Goal: Task Accomplishment & Management: Complete application form

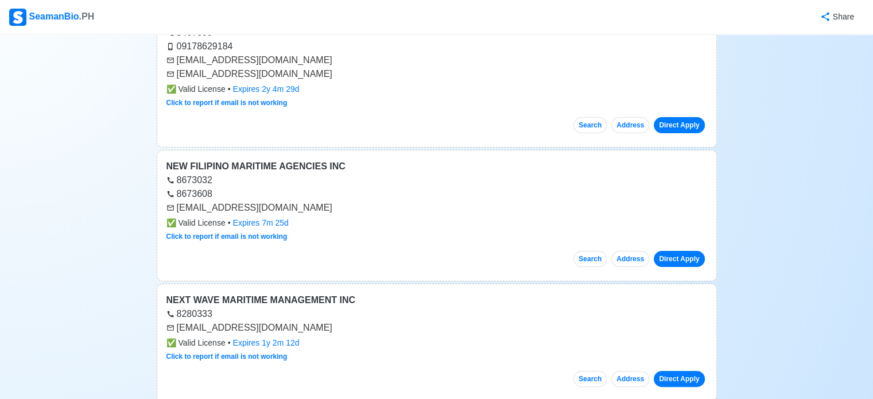
scroll to position [13341, 0]
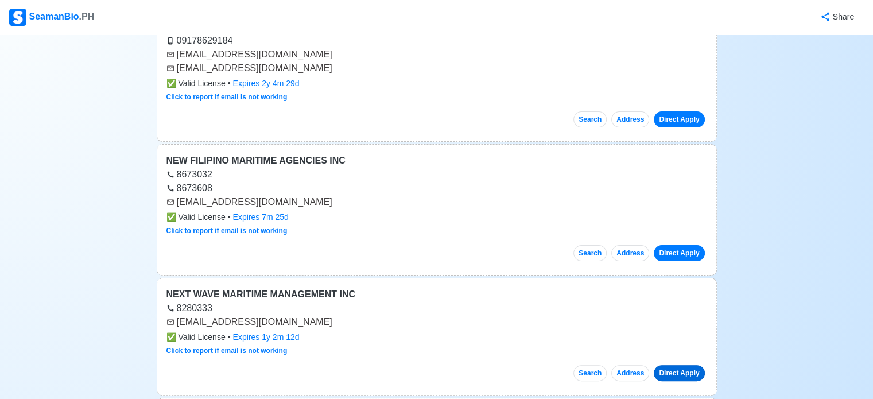
click at [693, 365] on link "Direct Apply" at bounding box center [679, 373] width 51 height 16
click at [674, 245] on link "Direct Apply" at bounding box center [679, 253] width 51 height 16
click at [675, 365] on link "Direct Apply" at bounding box center [679, 373] width 51 height 16
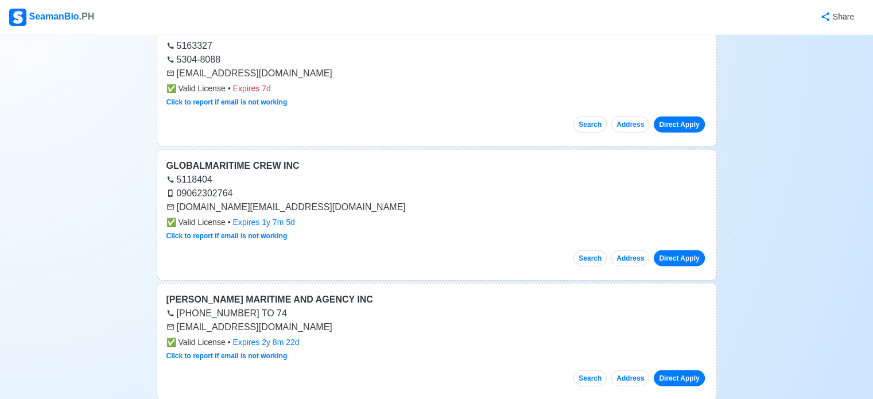
scroll to position [0, 0]
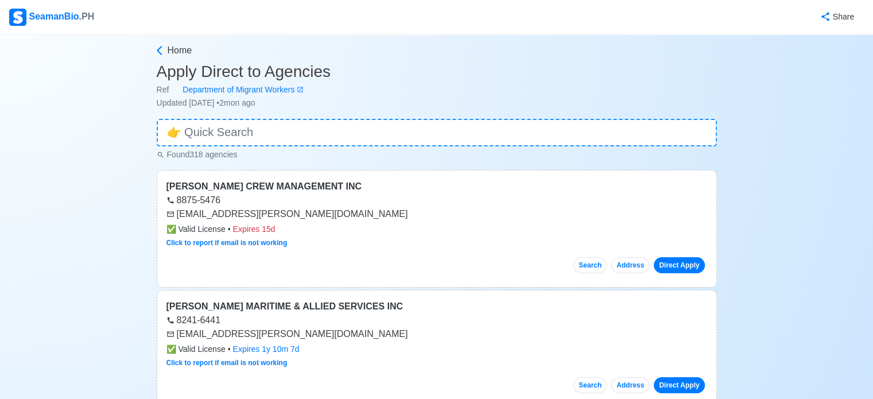
click at [238, 213] on div "[EMAIL_ADDRESS][PERSON_NAME][DOMAIN_NAME]" at bounding box center [436, 214] width 541 height 14
click at [293, 214] on div "[EMAIL_ADDRESS][PERSON_NAME][DOMAIN_NAME]" at bounding box center [436, 214] width 541 height 14
click at [283, 135] on input at bounding box center [437, 133] width 560 height 28
click at [634, 264] on button "Address" at bounding box center [630, 265] width 38 height 16
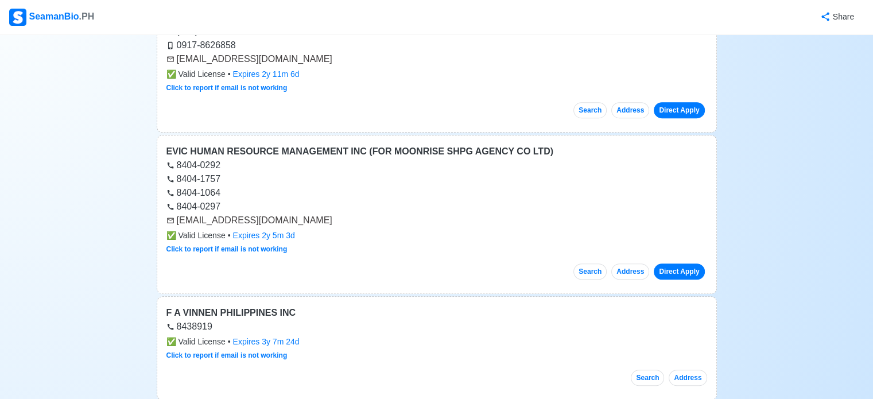
scroll to position [878, 0]
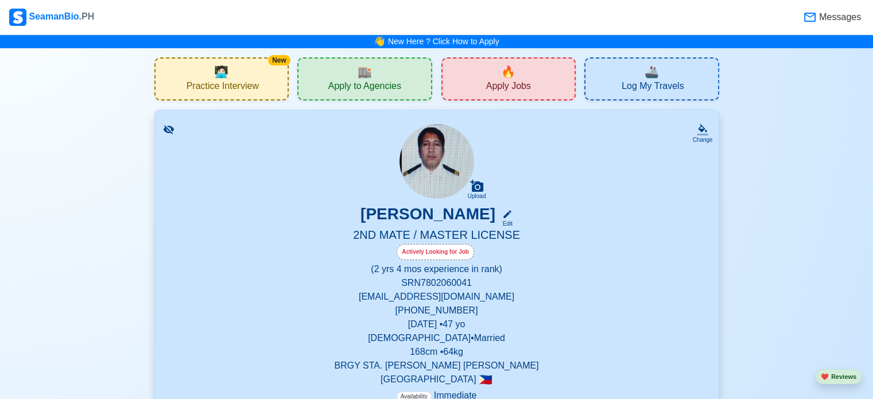
click at [208, 82] on span "Practice Interview" at bounding box center [223, 87] width 72 height 14
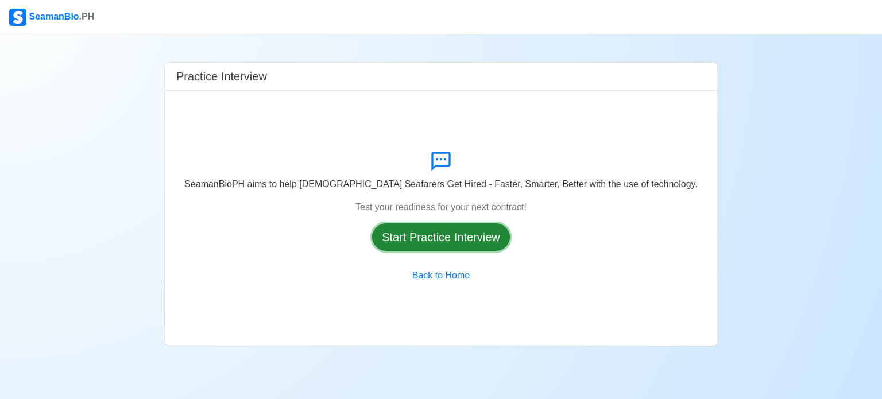
click at [402, 238] on button "Start Practice Interview" at bounding box center [441, 237] width 138 height 28
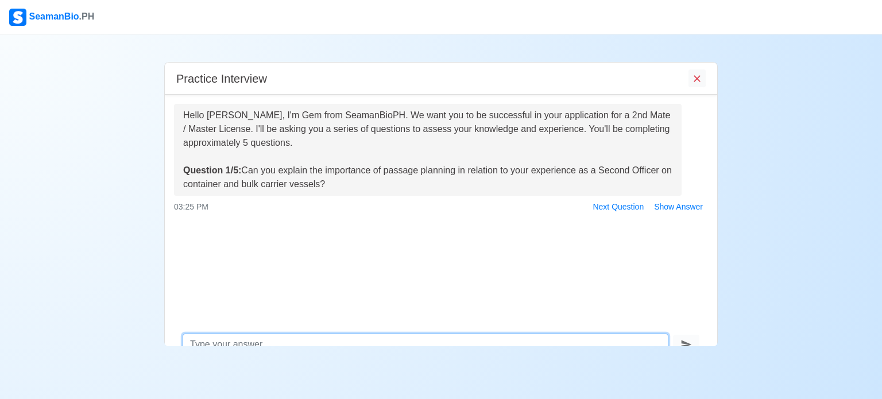
scroll to position [19, 0]
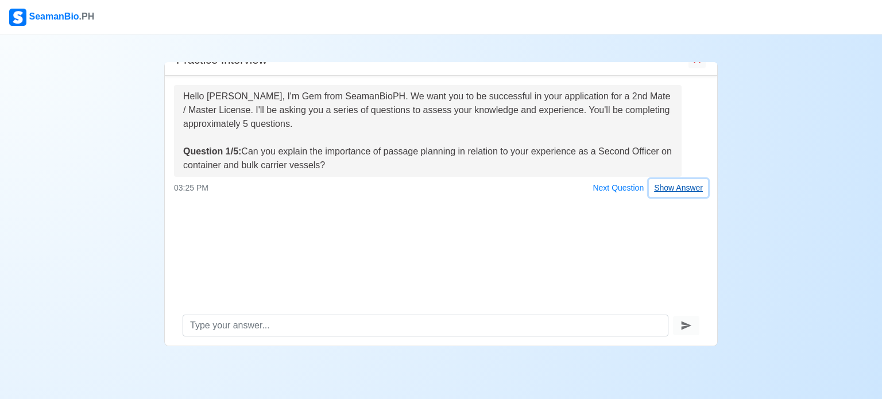
click at [689, 192] on button "Show Answer" at bounding box center [678, 188] width 59 height 18
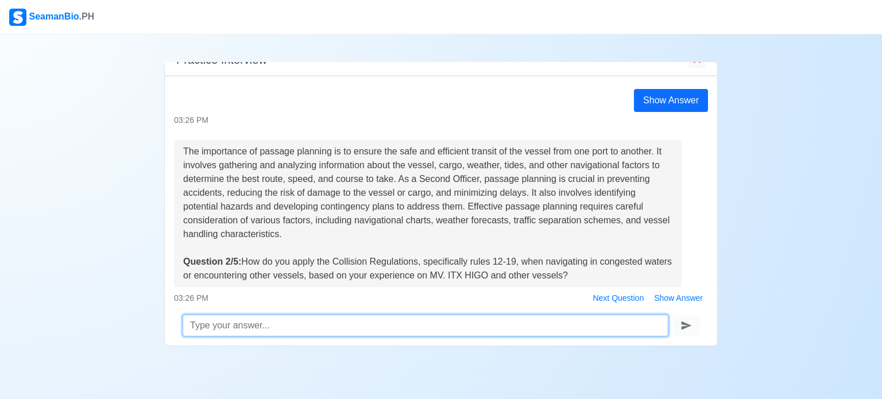
scroll to position [154, 0]
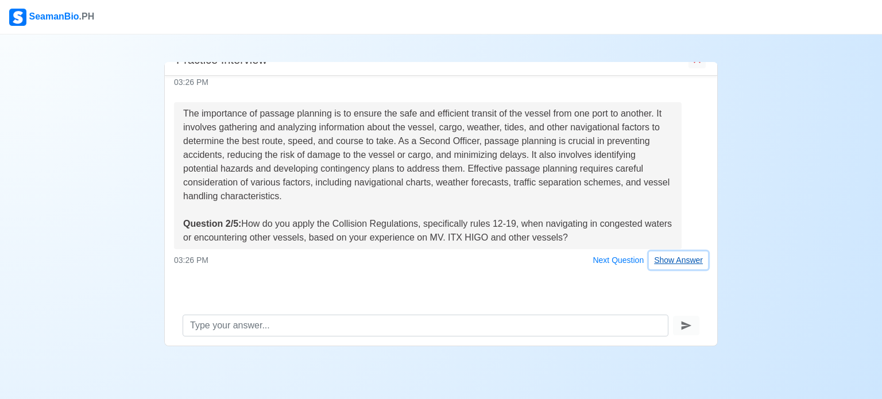
click at [676, 265] on button "Show Answer" at bounding box center [678, 260] width 59 height 18
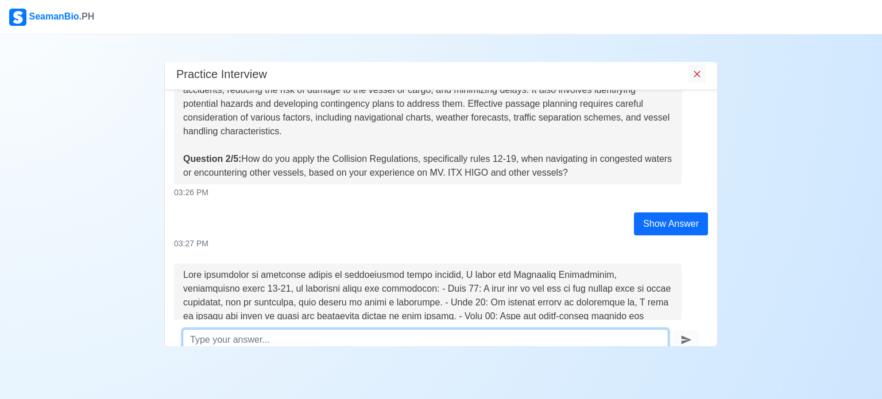
scroll to position [0, 0]
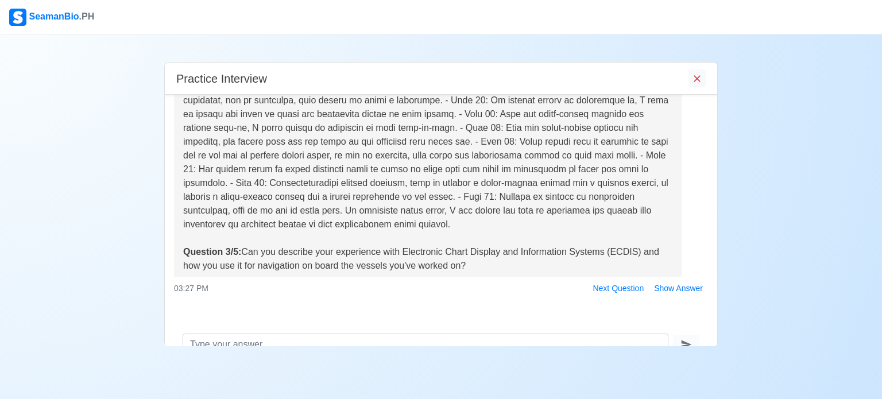
click at [716, 99] on div "Hello [PERSON_NAME], I'm Gem from SeamanBioPH. We want you to be successful in …" at bounding box center [441, 210] width 552 height 230
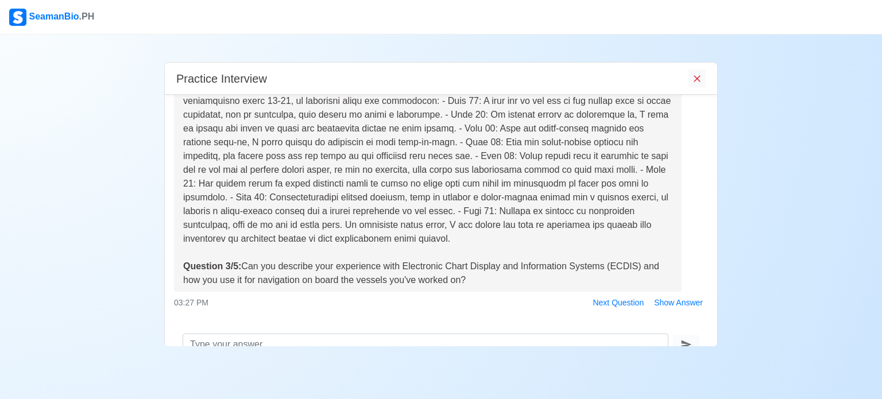
scroll to position [440, 0]
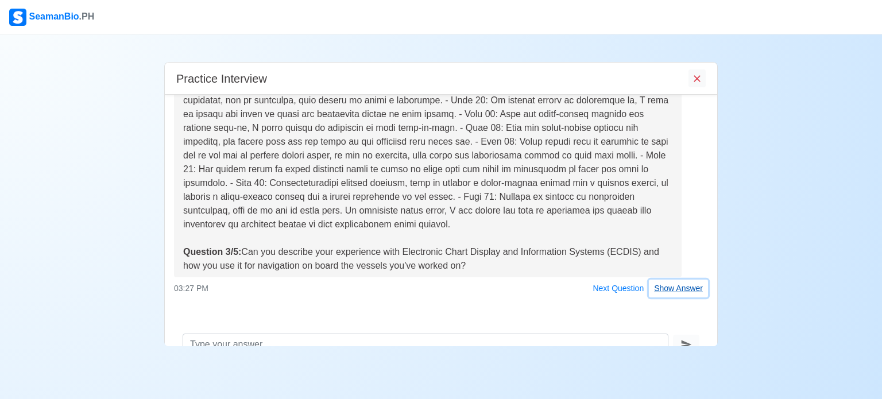
click at [687, 286] on button "Show Answer" at bounding box center [678, 289] width 59 height 18
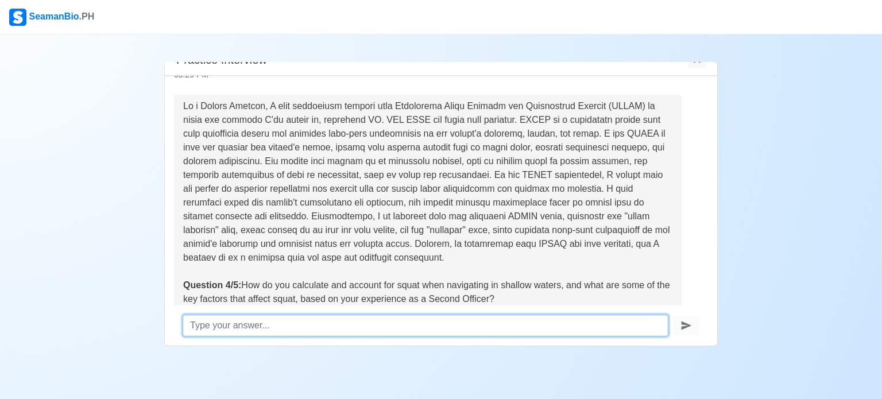
scroll to position [744, 0]
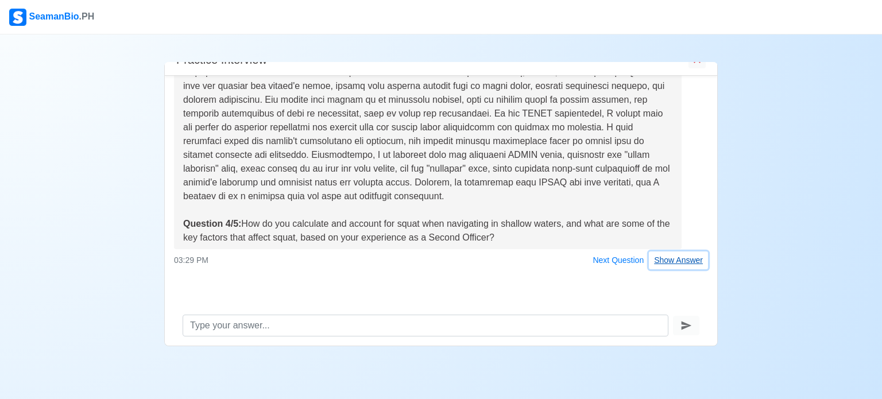
click at [665, 262] on button "Show Answer" at bounding box center [678, 260] width 59 height 18
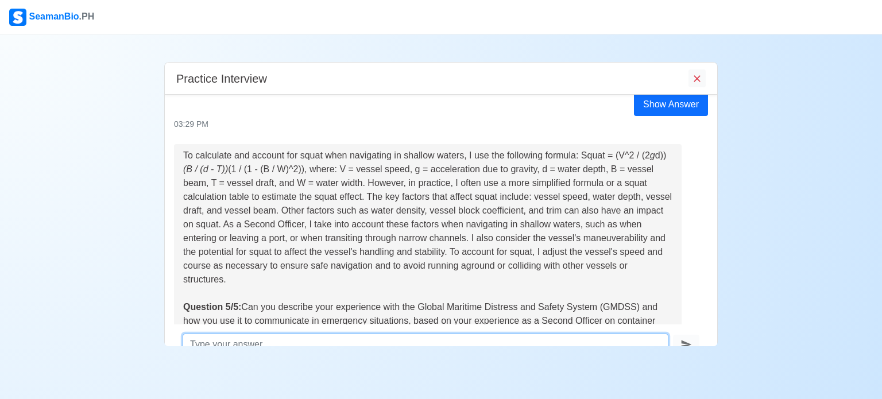
scroll to position [1025, 0]
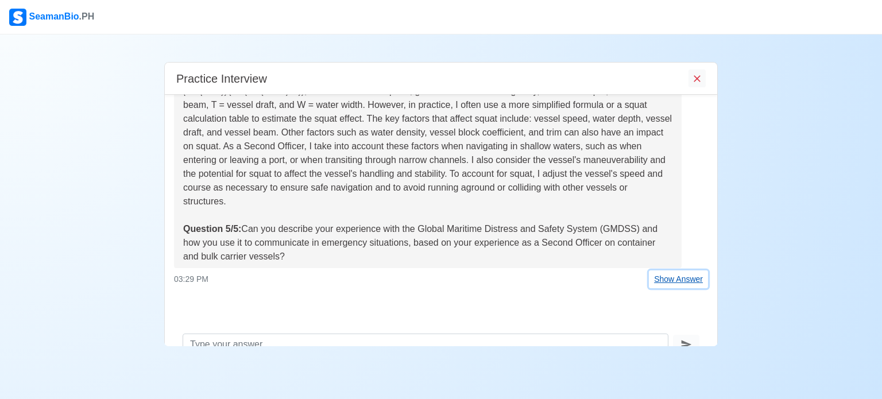
click at [685, 280] on button "Show Answer" at bounding box center [678, 279] width 59 height 18
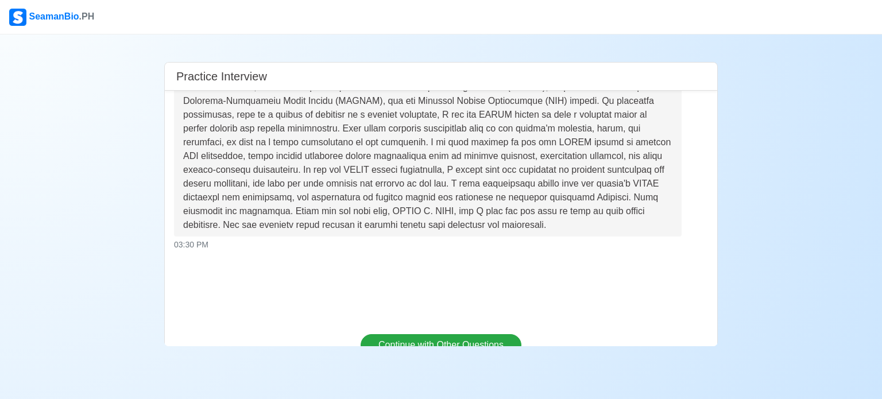
scroll to position [1343, 0]
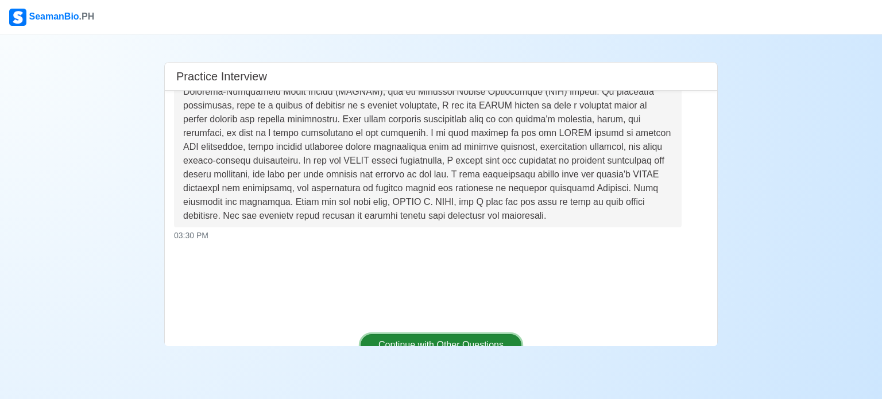
click at [495, 334] on button "Continue with Other Questions" at bounding box center [441, 345] width 161 height 22
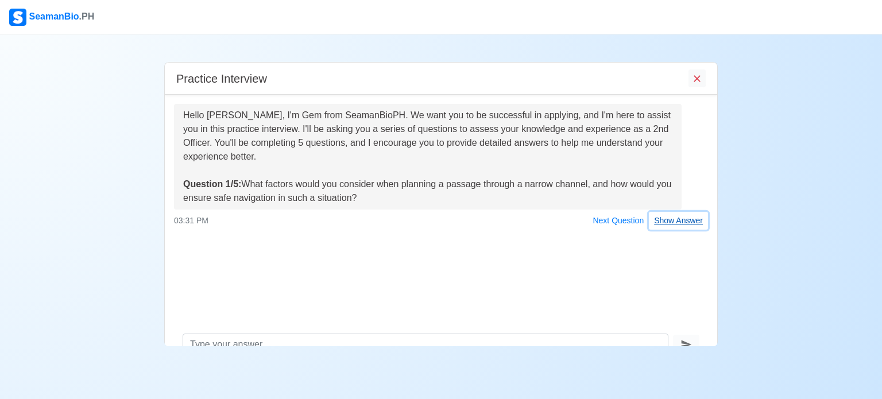
click at [667, 218] on button "Show Answer" at bounding box center [678, 221] width 59 height 18
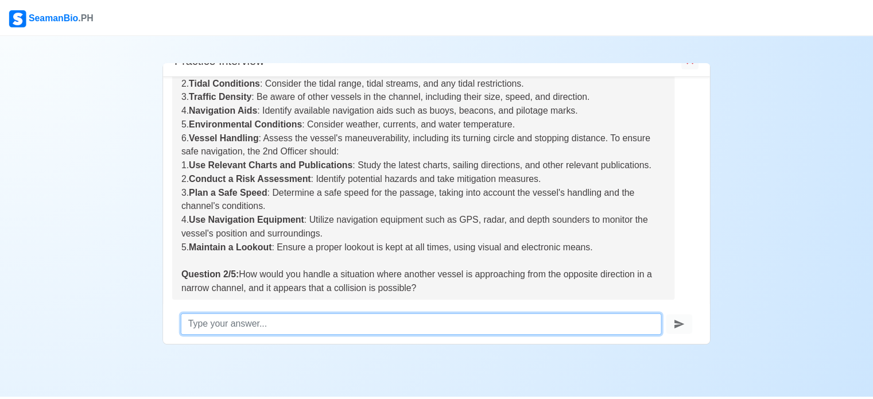
scroll to position [272, 0]
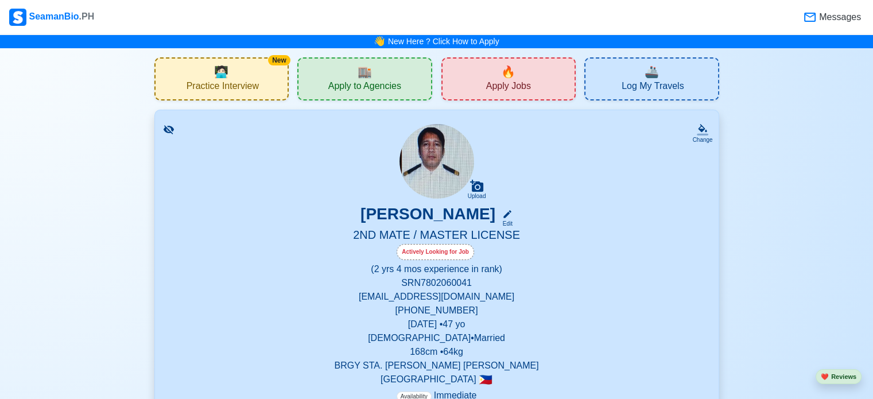
click at [495, 77] on div "🔥 Apply Jobs" at bounding box center [508, 78] width 135 height 43
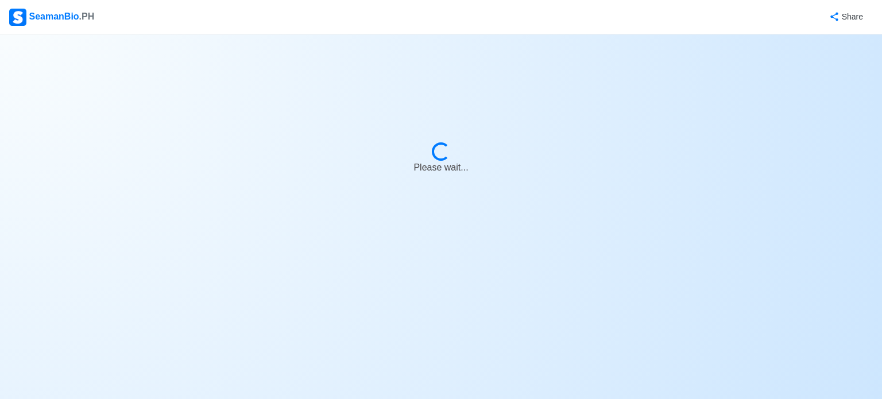
select select "2nd Officer"
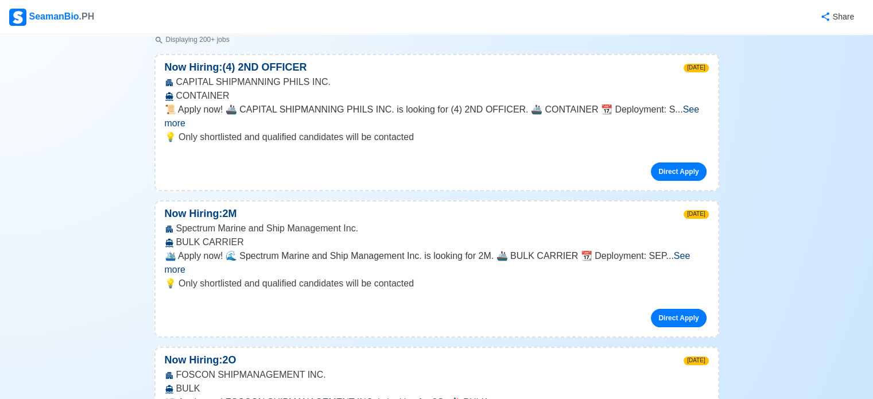
scroll to position [161, 0]
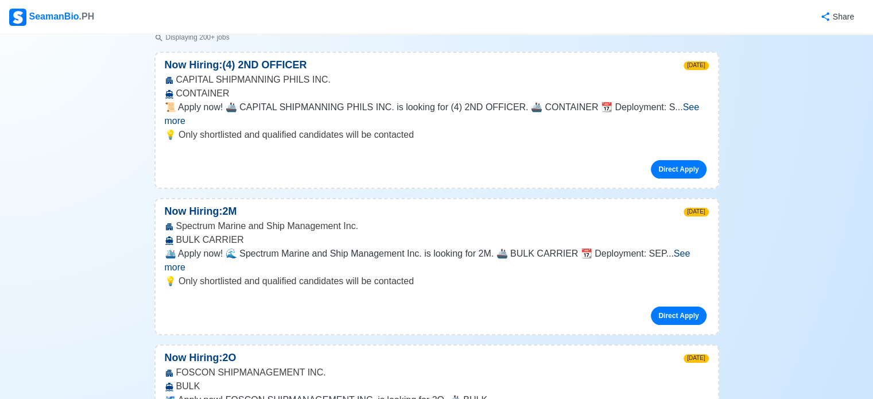
click at [685, 249] on span "See more" at bounding box center [428, 261] width 526 height 24
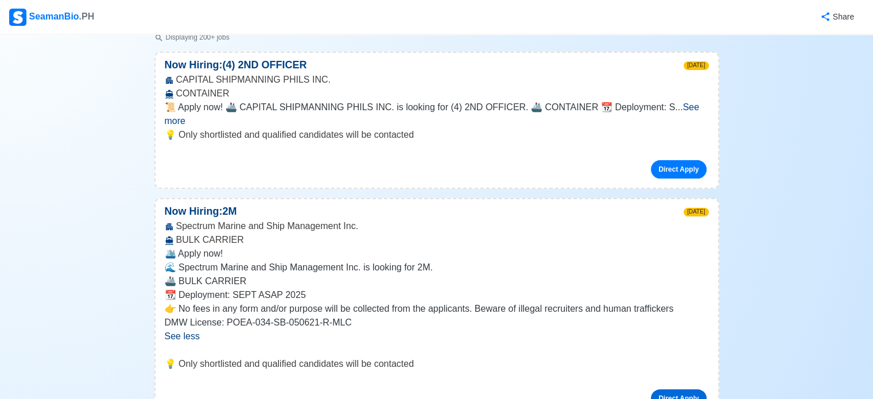
click at [677, 389] on link "Direct Apply" at bounding box center [678, 398] width 55 height 18
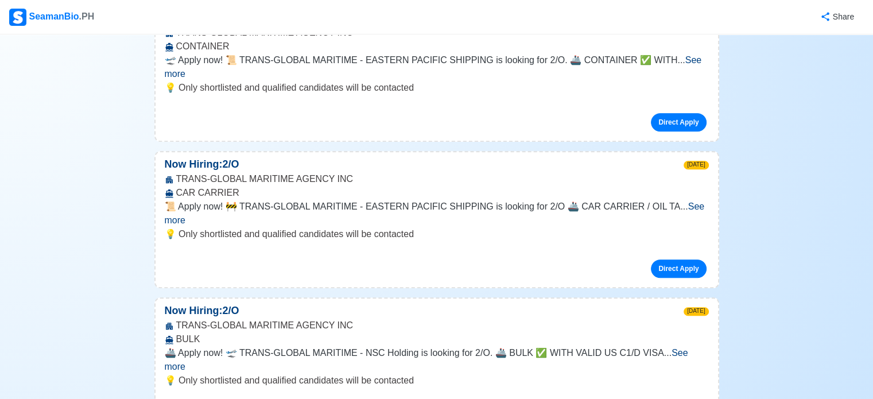
scroll to position [889, 0]
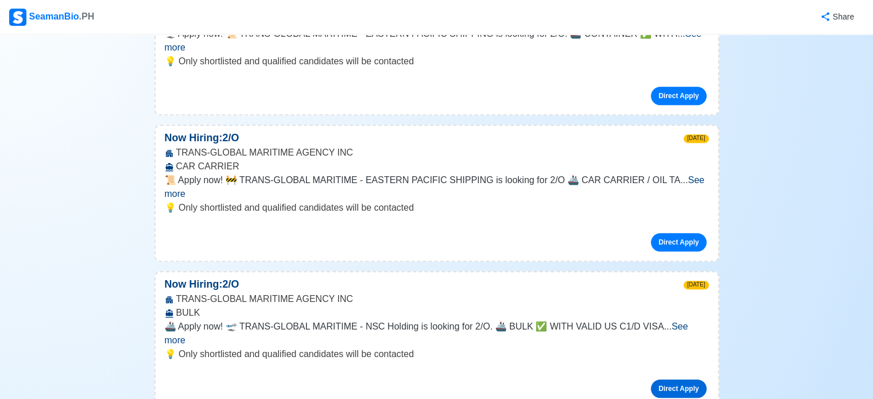
click at [674, 379] on link "Direct Apply" at bounding box center [678, 388] width 55 height 18
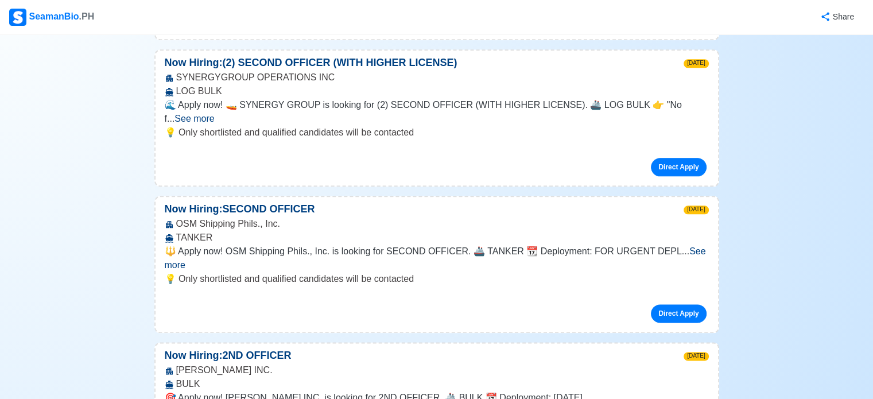
scroll to position [1417, 0]
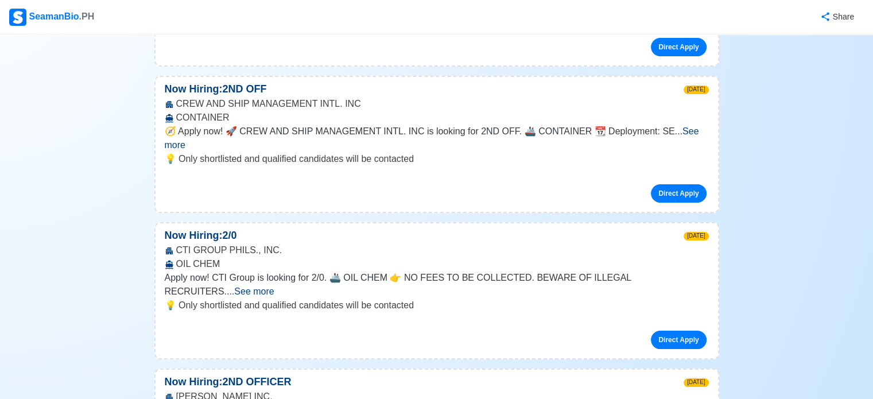
scroll to position [2382, 0]
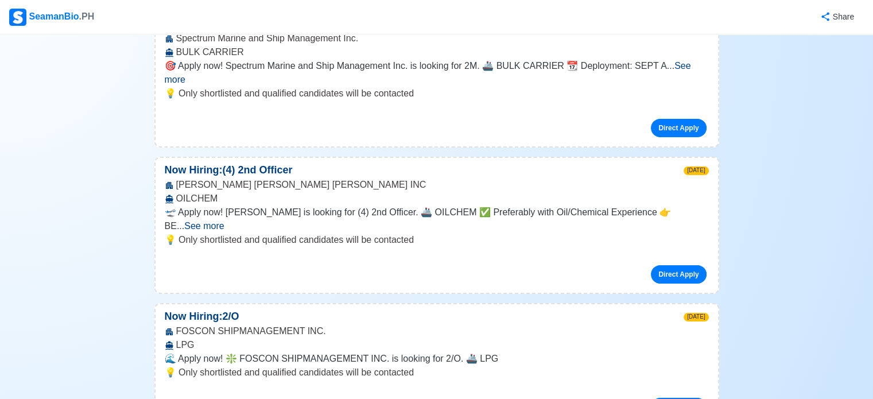
scroll to position [3731, 0]
